Goal: Task Accomplishment & Management: Complete application form

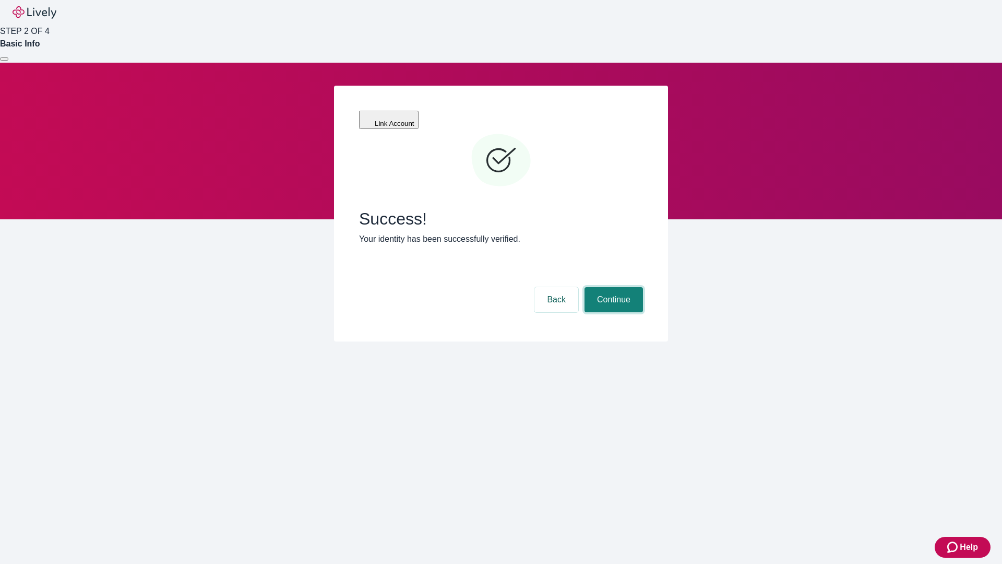
click at [612, 287] on button "Continue" at bounding box center [614, 299] width 58 height 25
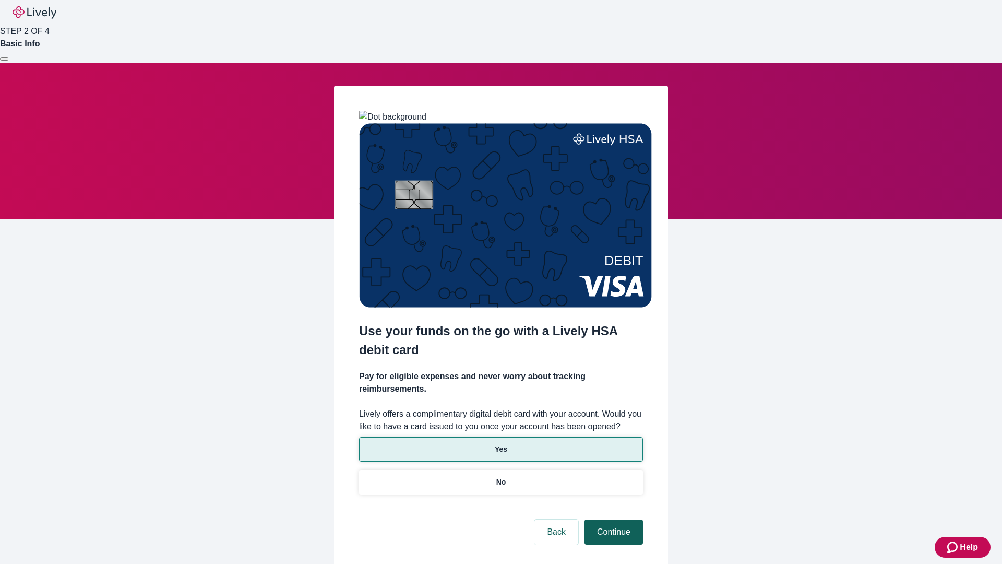
click at [501, 477] on p "No" at bounding box center [502, 482] width 10 height 11
click at [612, 520] on button "Continue" at bounding box center [614, 532] width 58 height 25
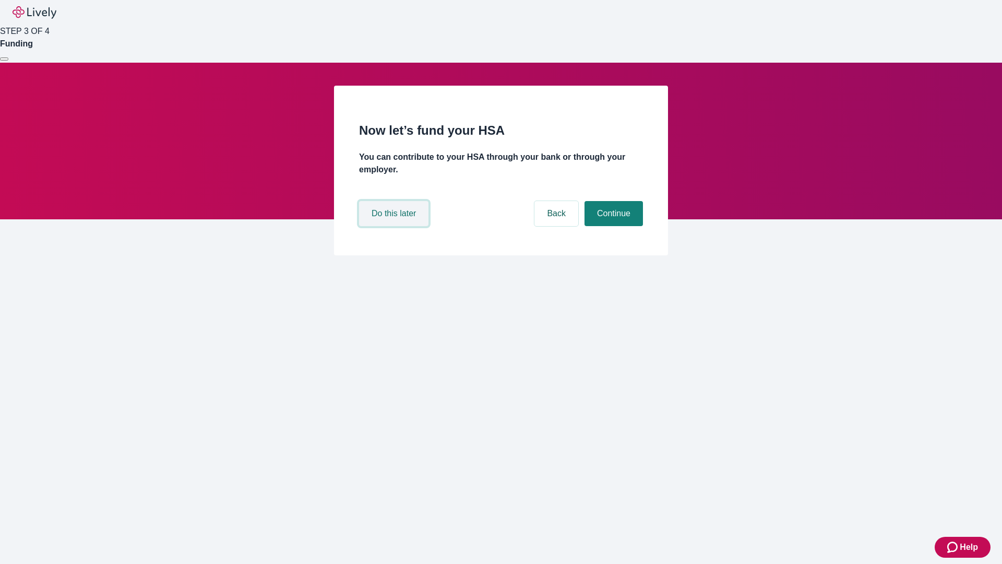
click at [395, 226] on button "Do this later" at bounding box center [393, 213] width 69 height 25
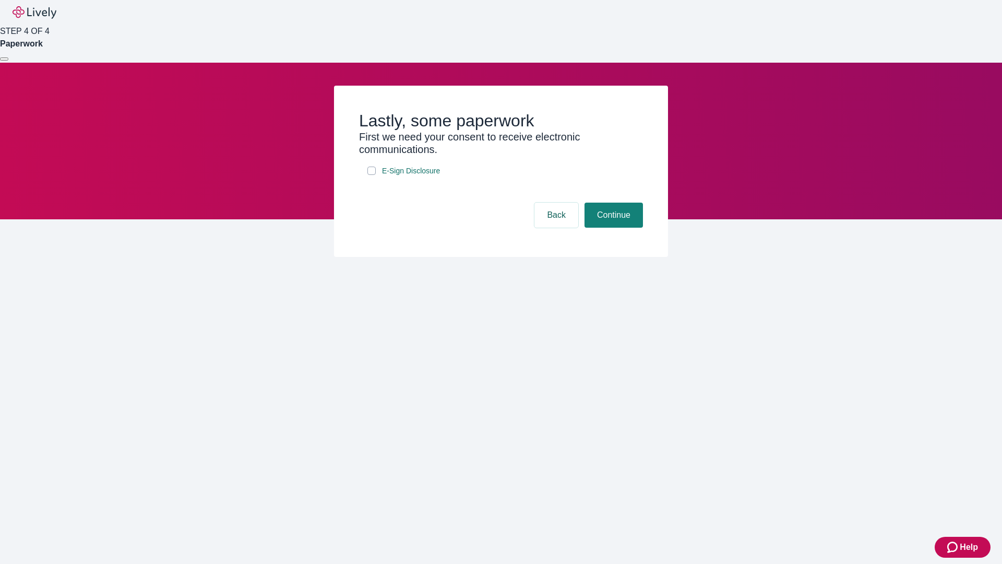
click at [372, 175] on input "E-Sign Disclosure" at bounding box center [372, 171] width 8 height 8
checkbox input "true"
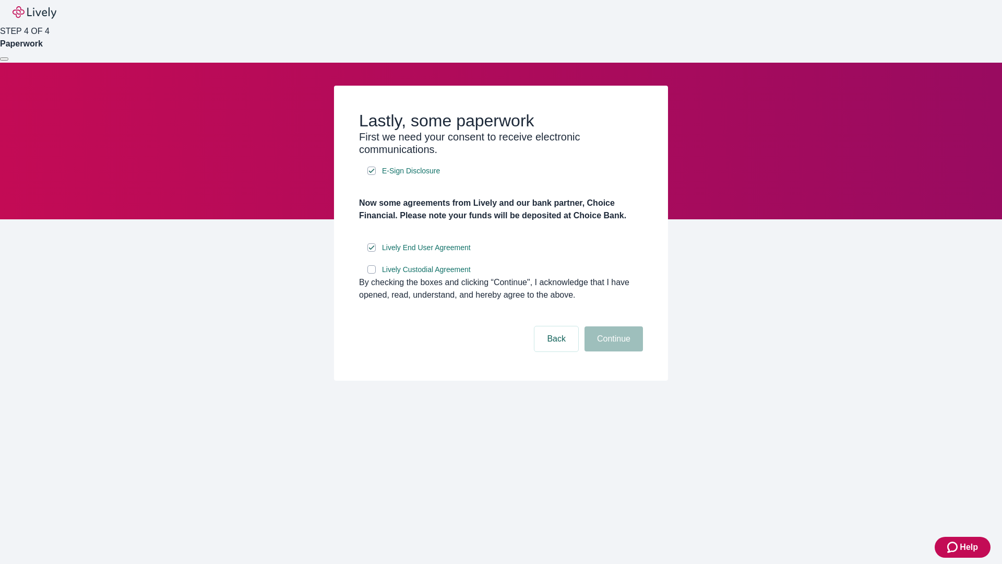
click at [372, 274] on input "Lively Custodial Agreement" at bounding box center [372, 269] width 8 height 8
checkbox input "true"
click at [612, 351] on button "Continue" at bounding box center [614, 338] width 58 height 25
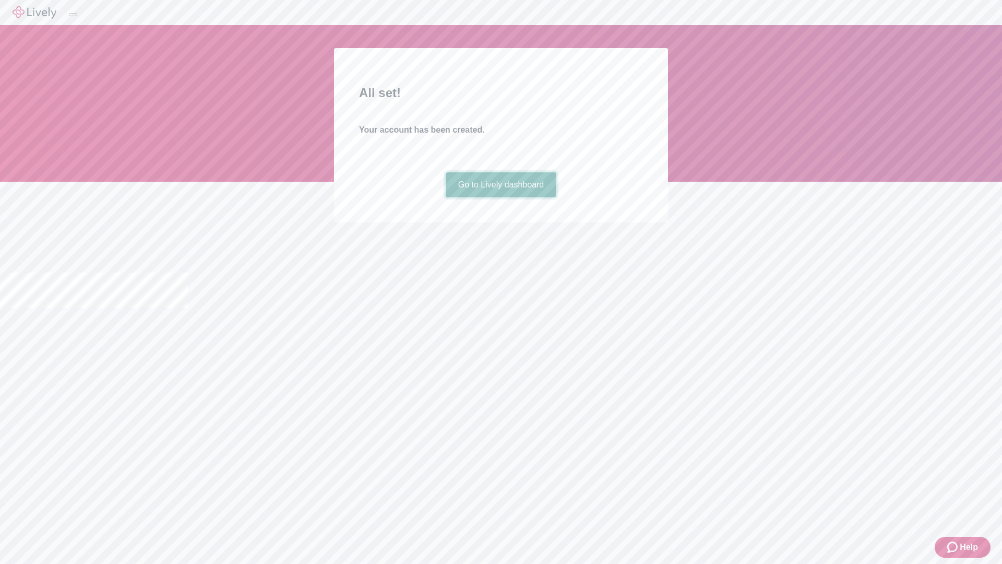
click at [501, 197] on link "Go to Lively dashboard" at bounding box center [501, 184] width 111 height 25
